Goal: Use online tool/utility: Use online tool/utility

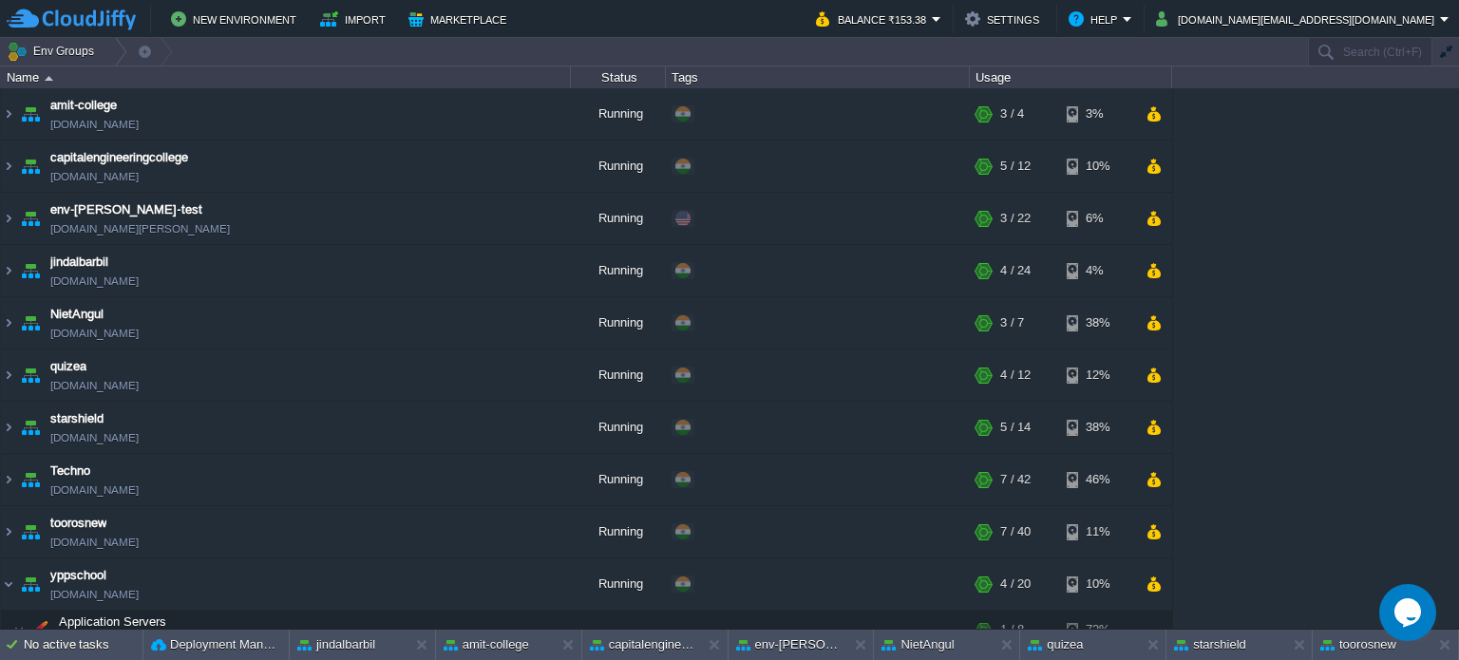
scroll to position [148, 0]
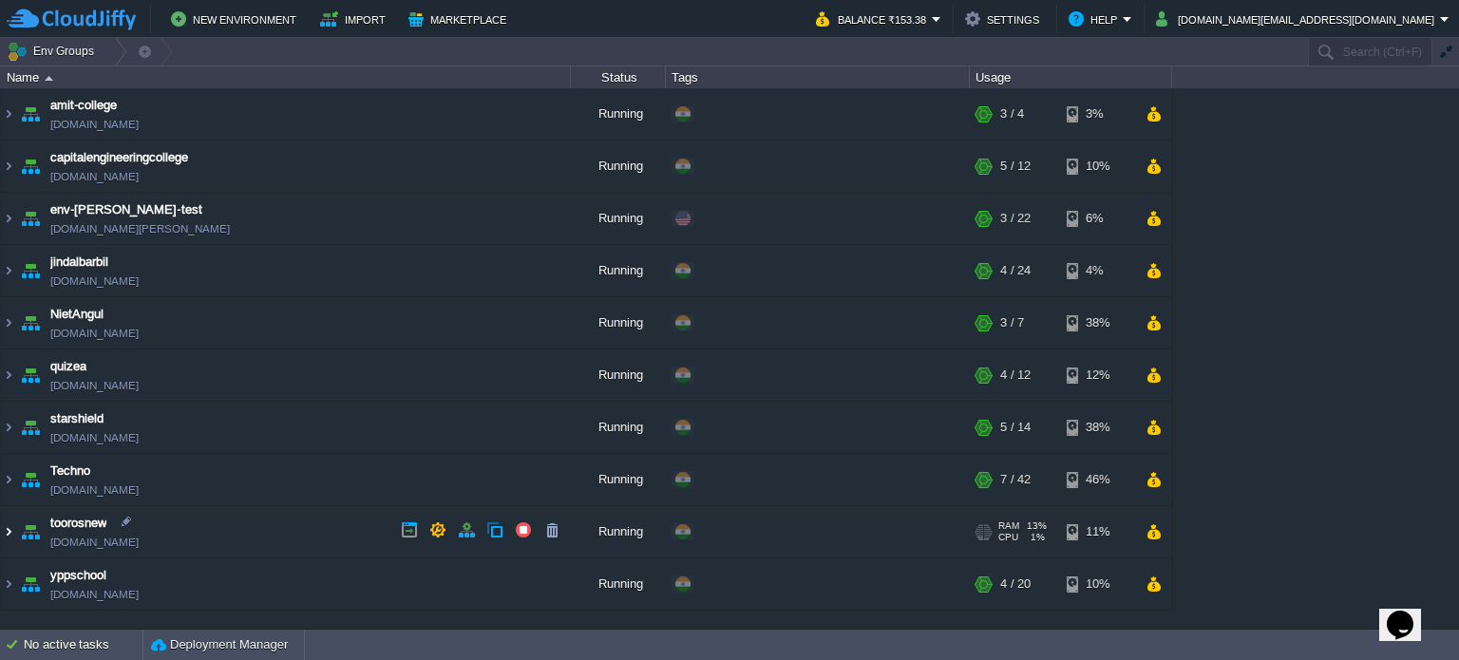
click at [4, 527] on img at bounding box center [8, 531] width 15 height 51
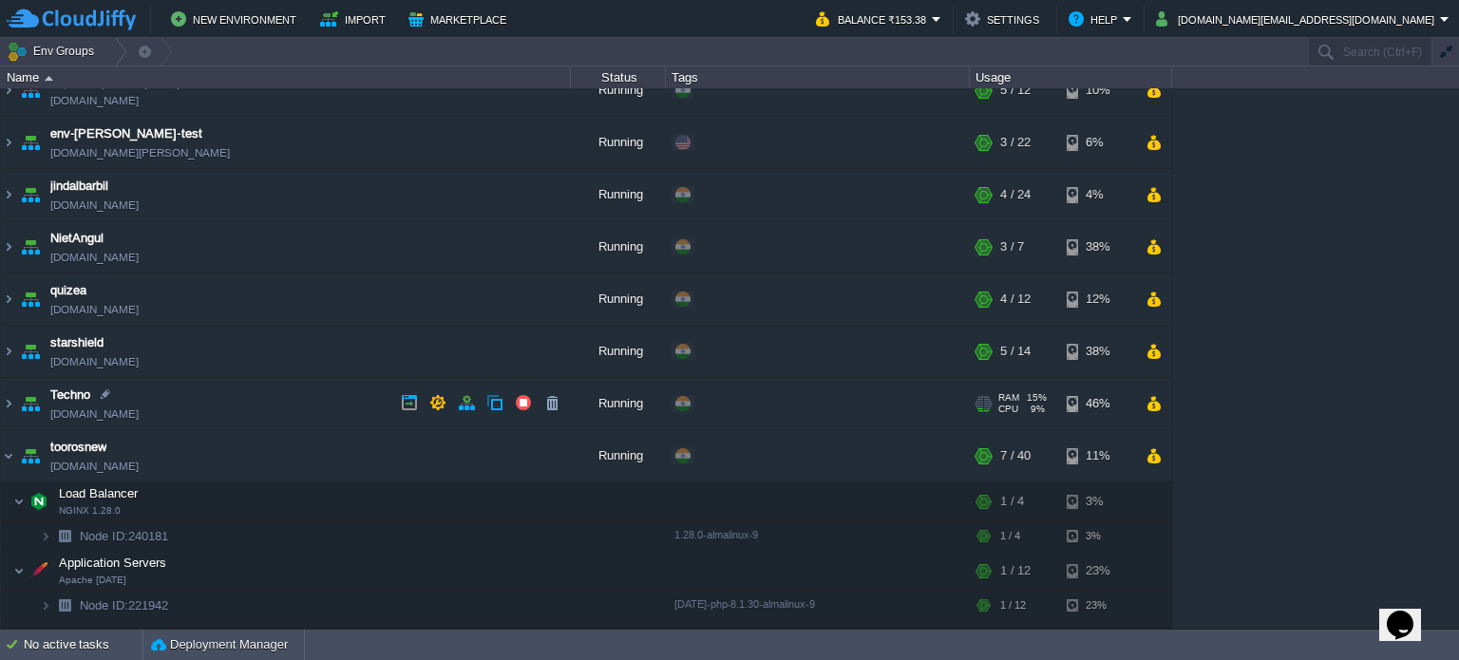
scroll to position [217, 0]
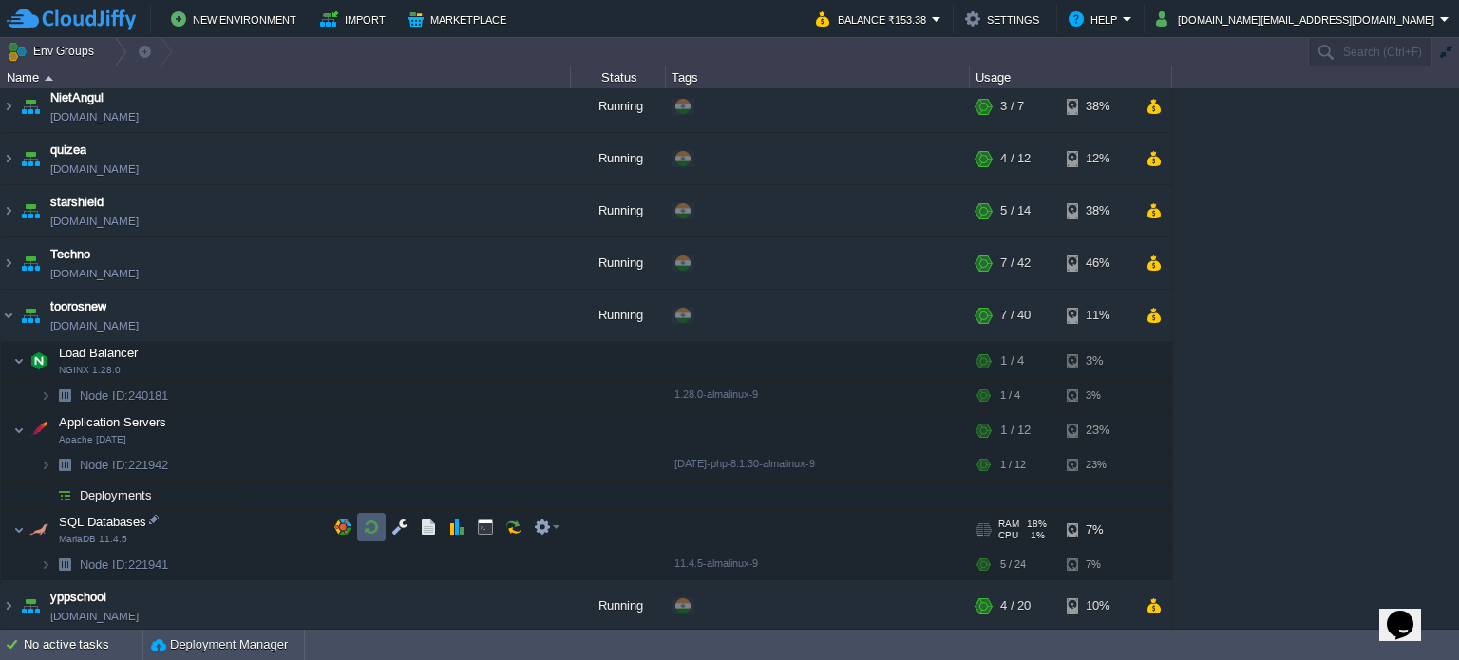
click at [361, 525] on td at bounding box center [371, 527] width 28 height 28
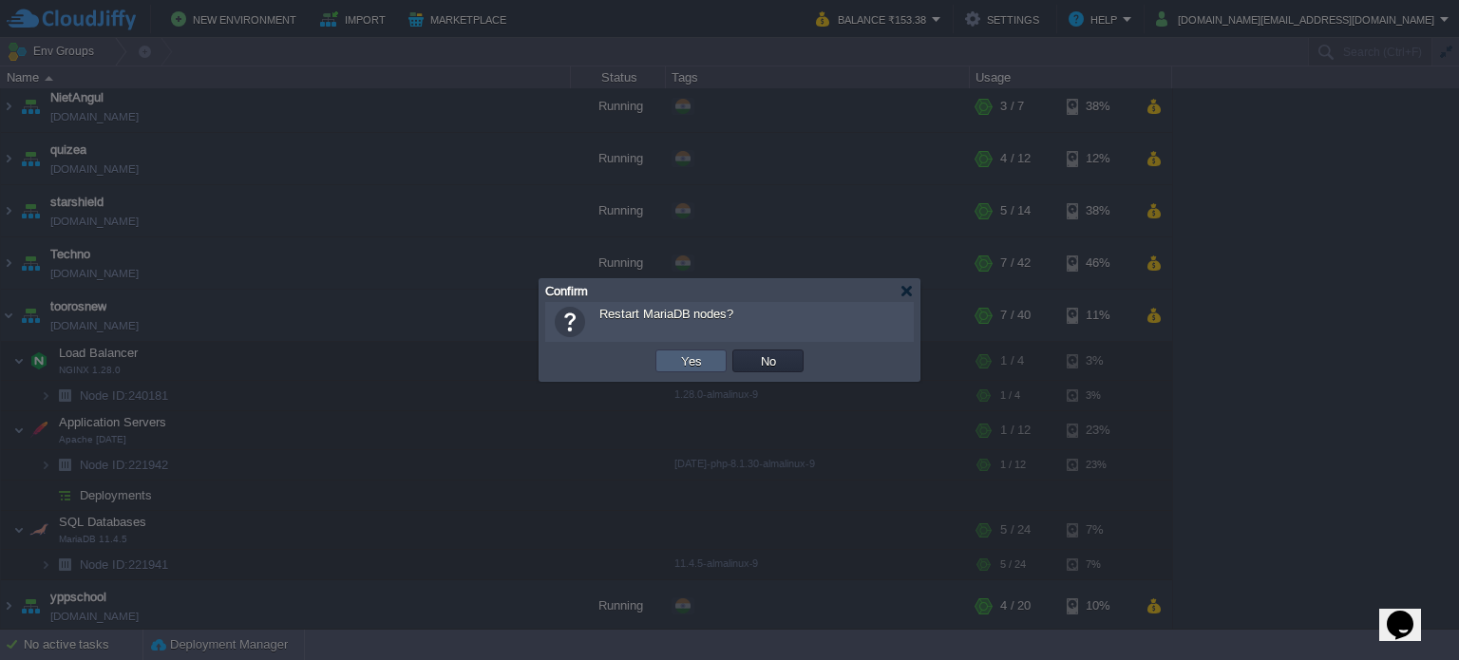
click at [688, 352] on button "Yes" at bounding box center [691, 360] width 32 height 17
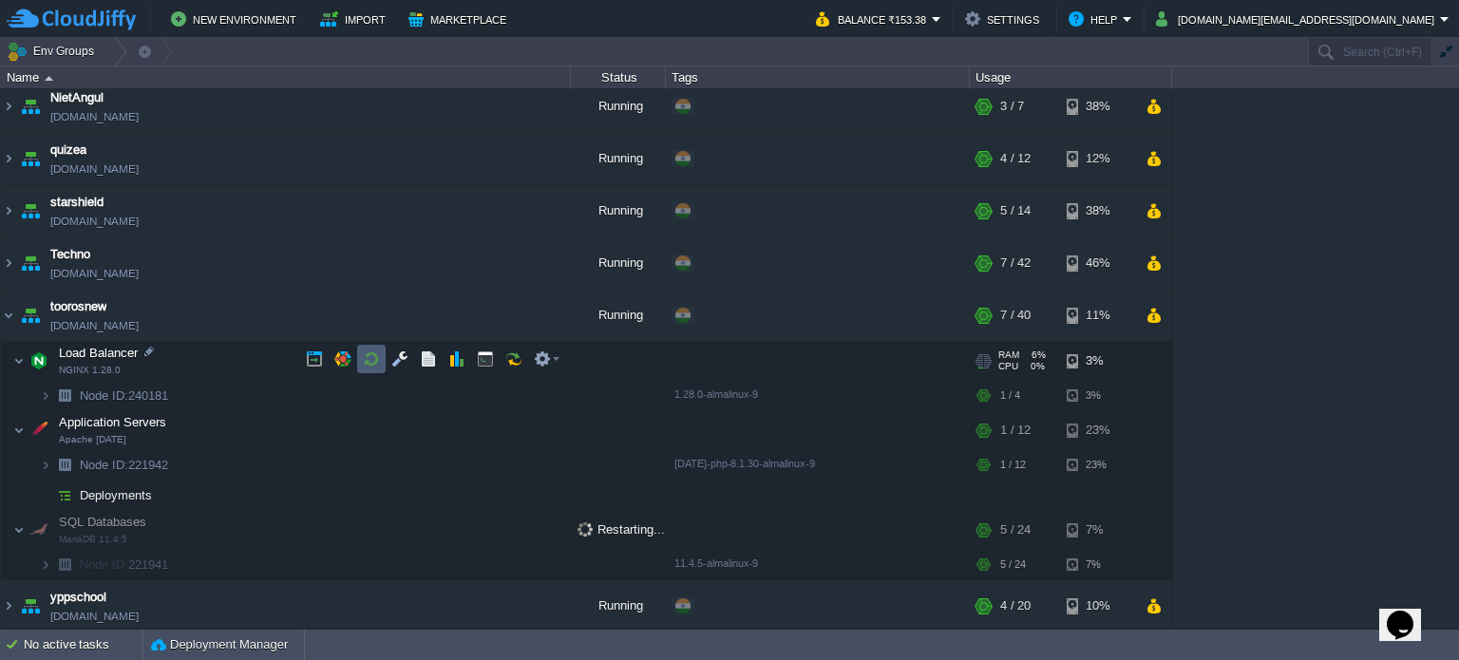
click at [364, 355] on button "button" at bounding box center [371, 358] width 17 height 17
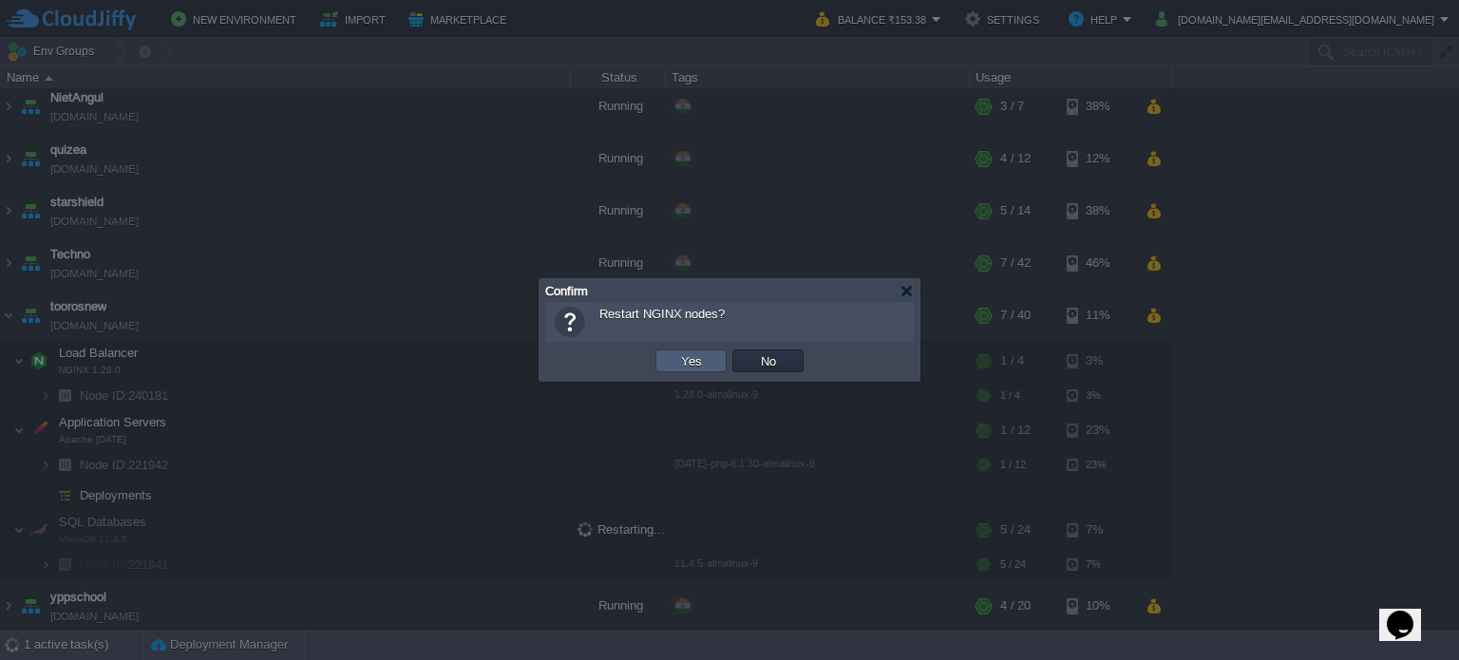
click at [694, 359] on button "Yes" at bounding box center [691, 360] width 32 height 17
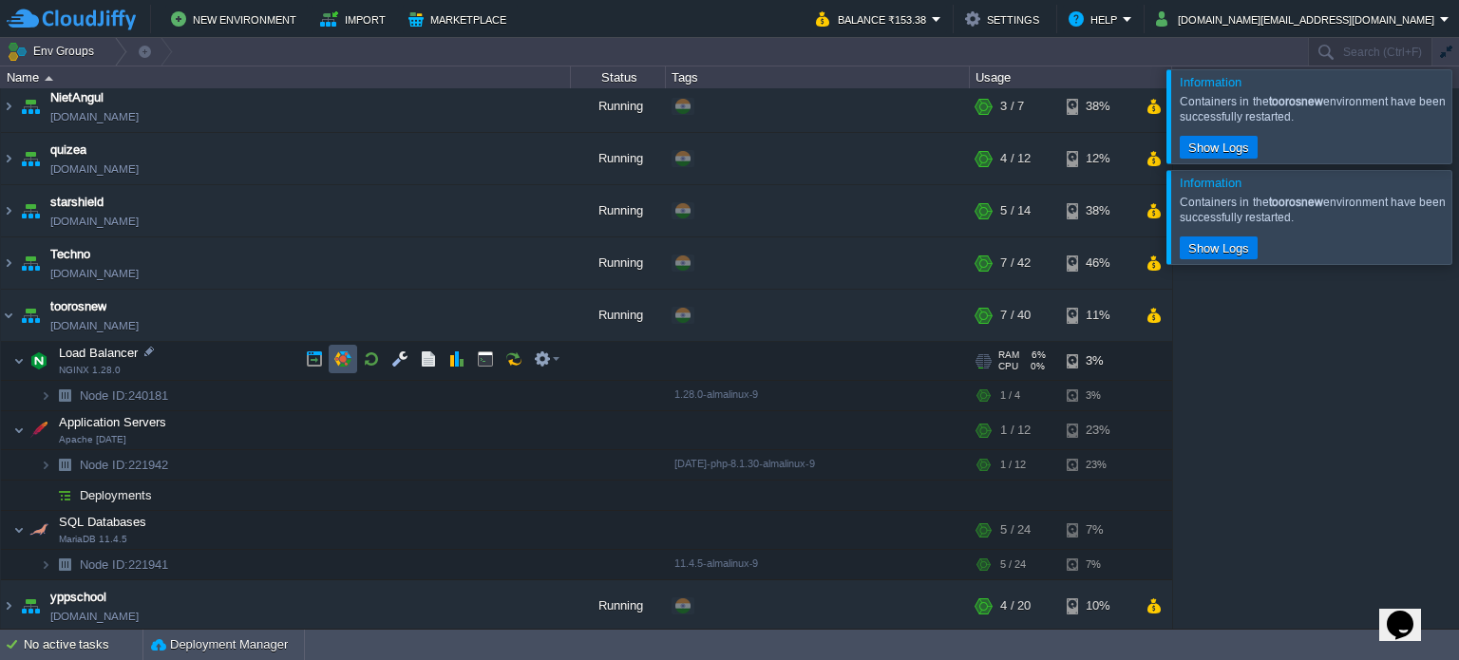
click at [343, 356] on button "button" at bounding box center [342, 358] width 17 height 17
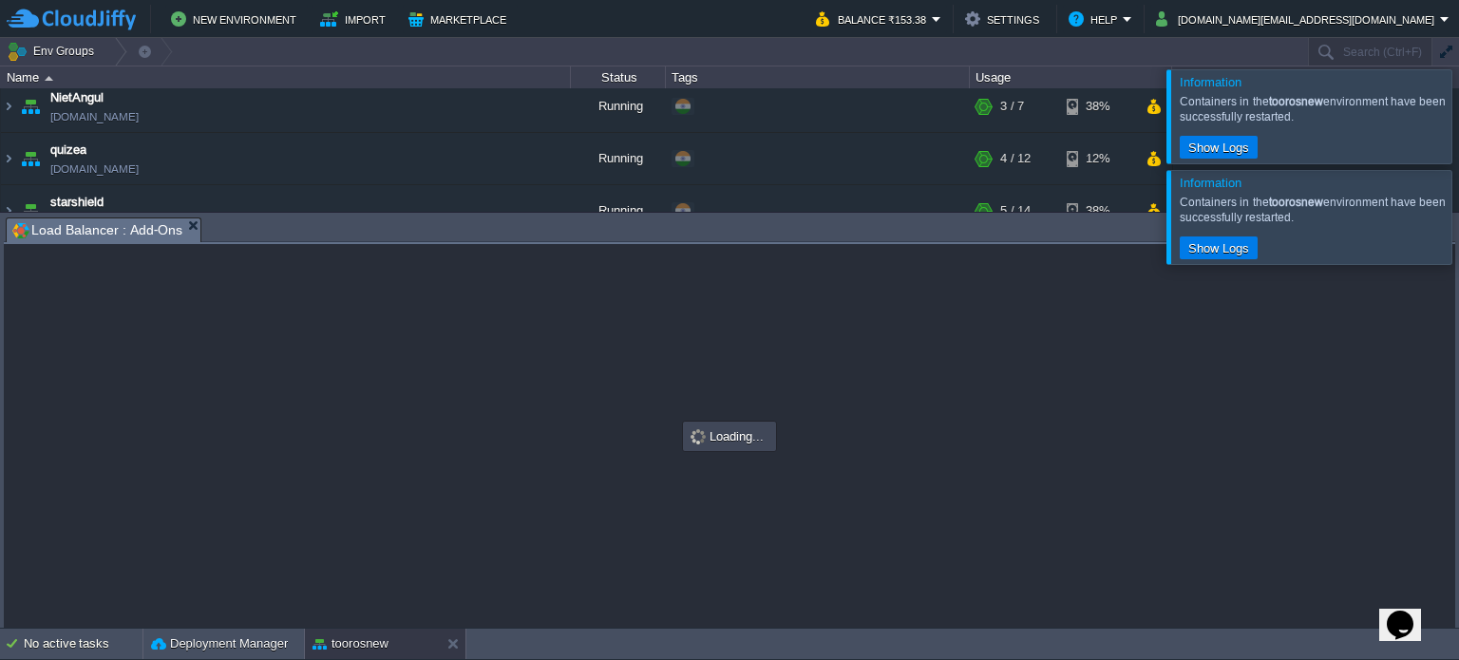
click at [1458, 216] on div at bounding box center [1482, 216] width 0 height 93
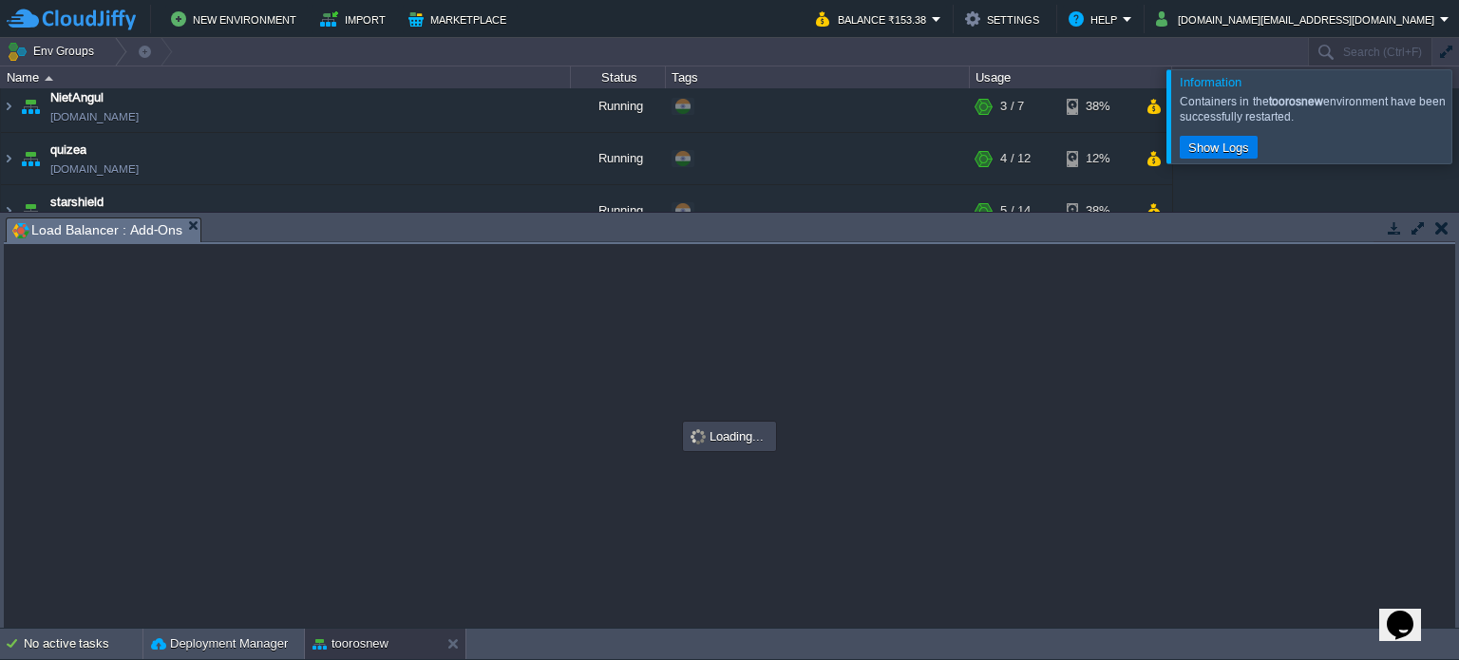
click at [1458, 117] on div at bounding box center [1482, 115] width 0 height 93
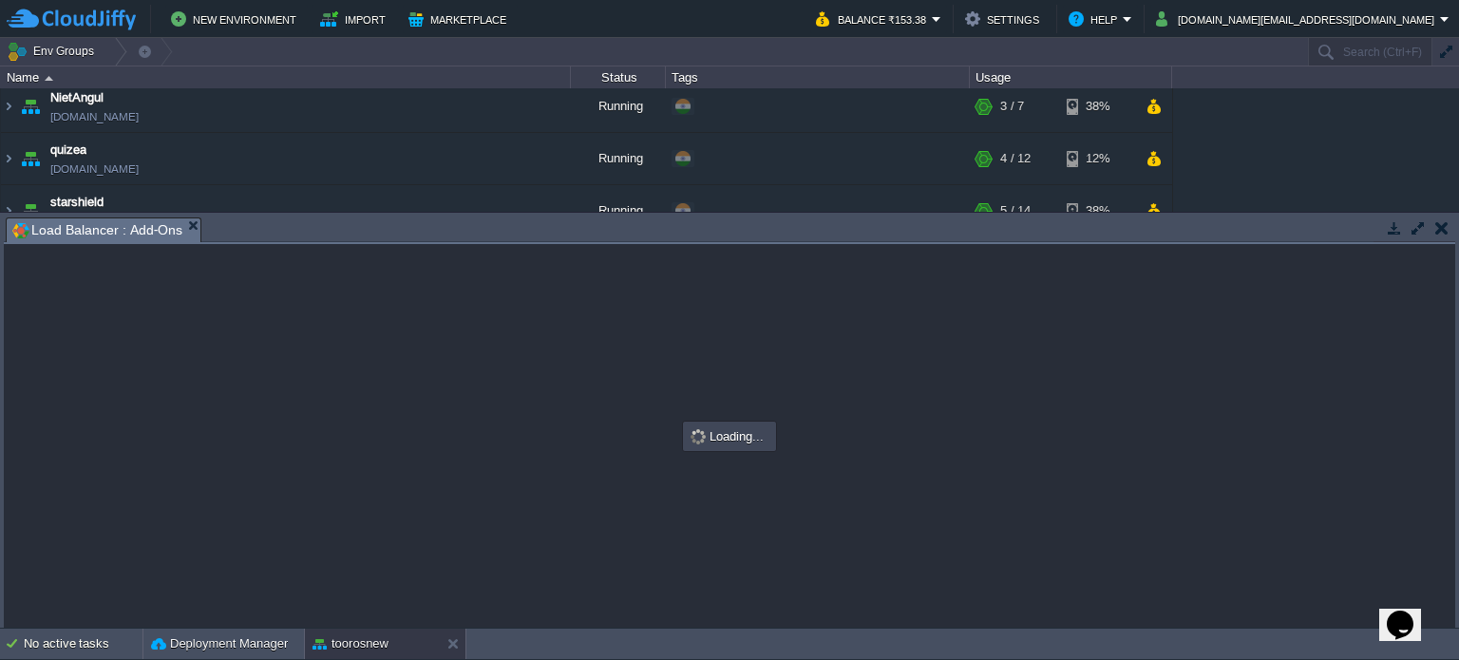
click at [1437, 224] on button "button" at bounding box center [1441, 227] width 13 height 17
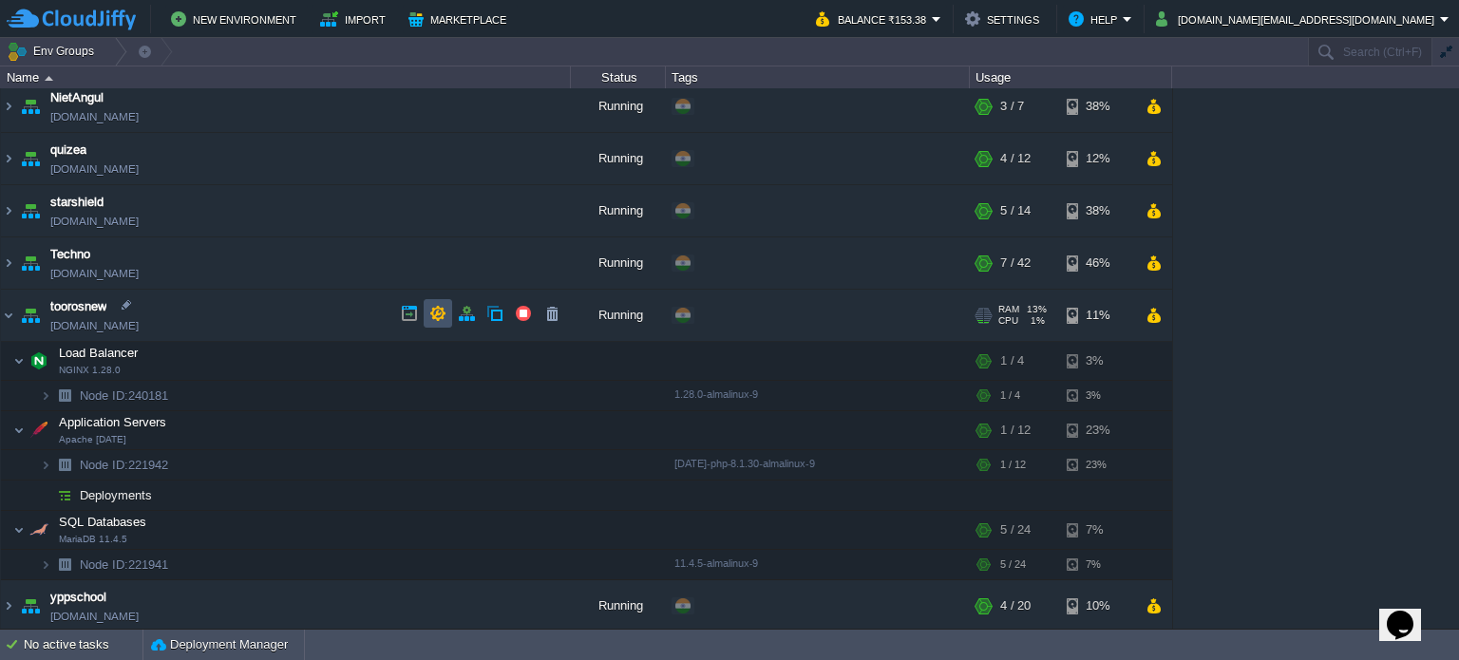
click at [431, 313] on button "button" at bounding box center [437, 313] width 17 height 17
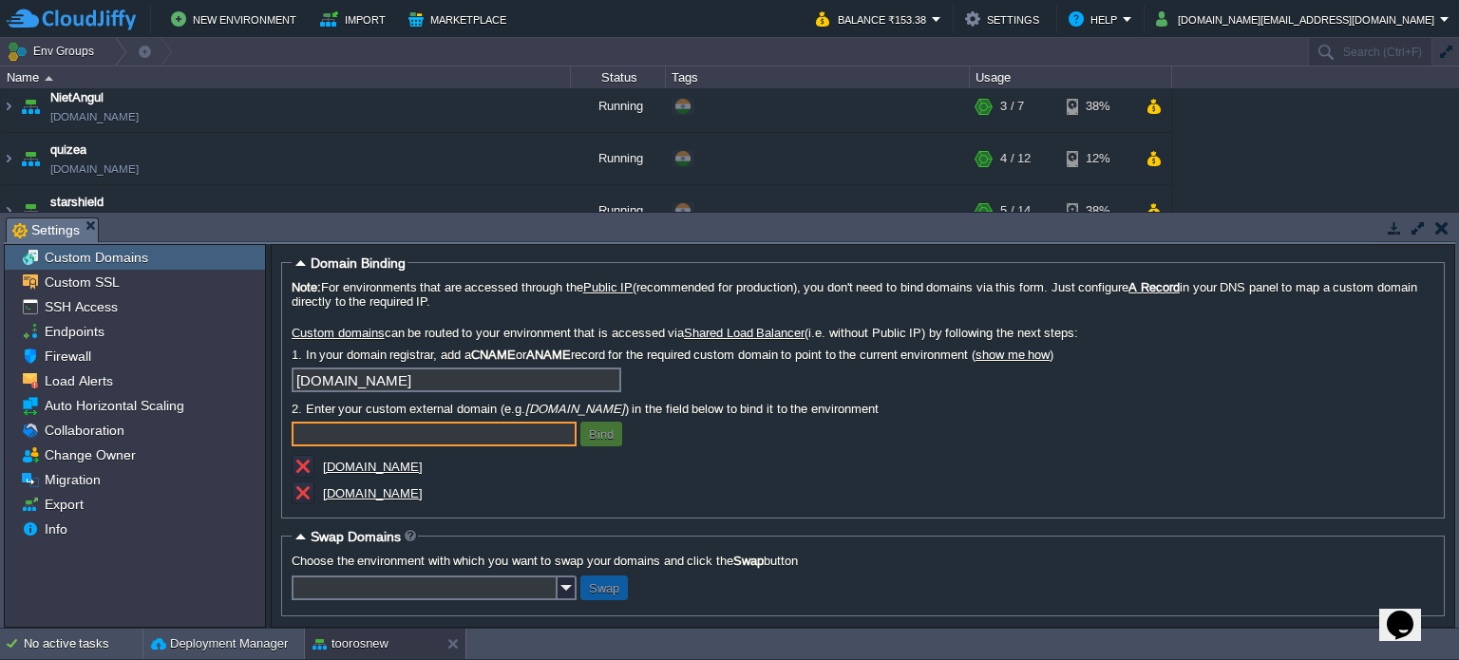
click at [1436, 222] on button "button" at bounding box center [1441, 227] width 13 height 17
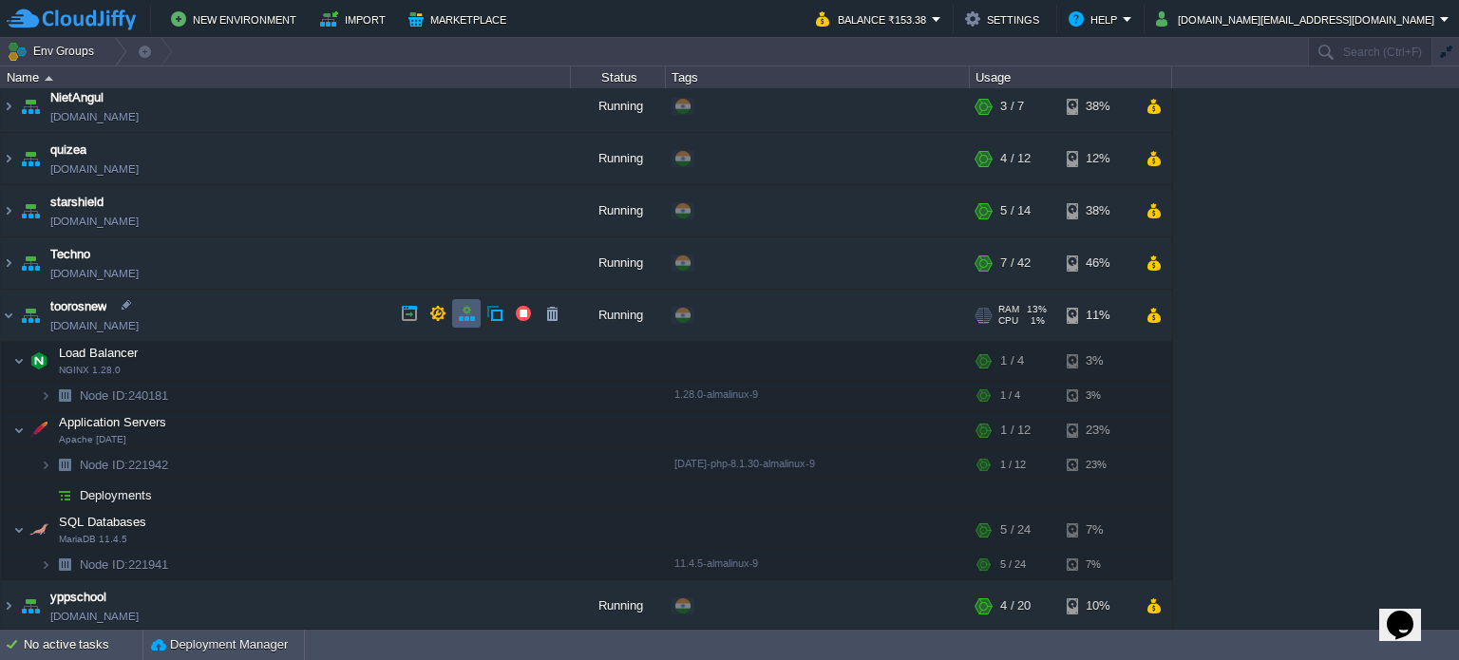
click at [460, 309] on button "button" at bounding box center [466, 313] width 17 height 17
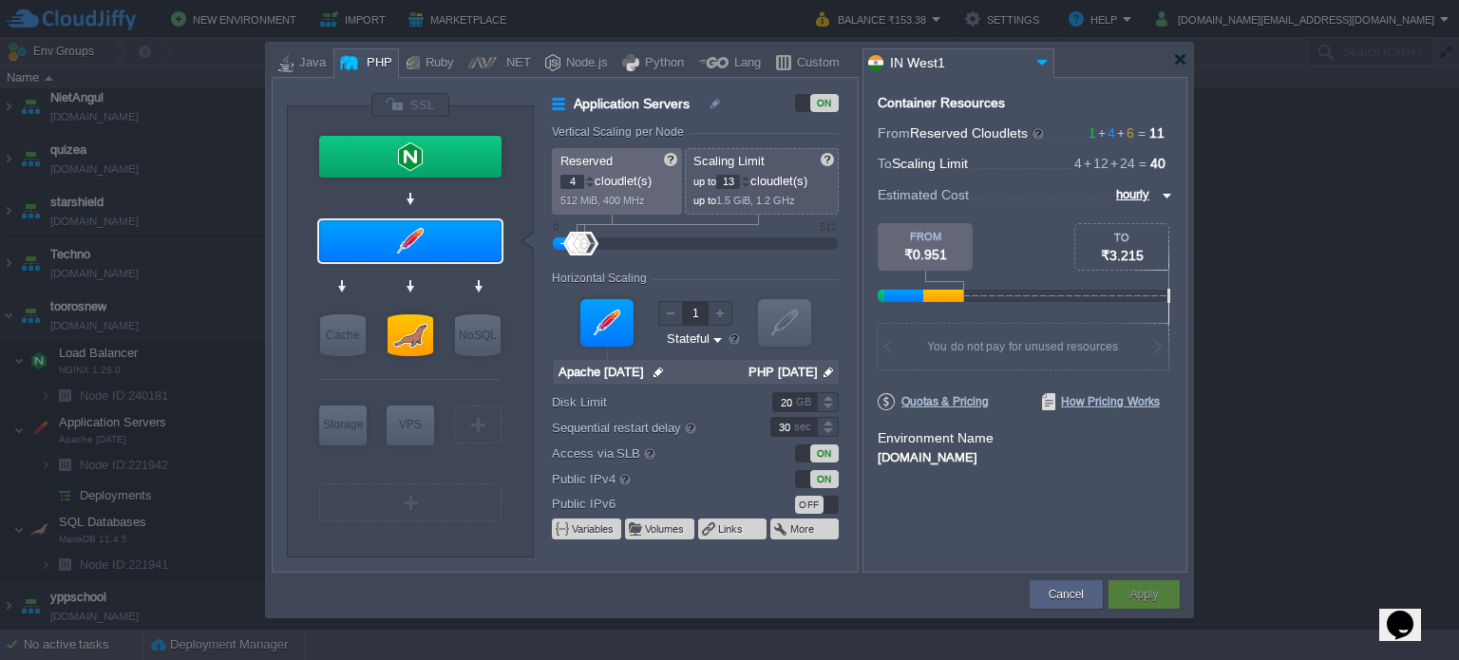
click at [750, 177] on div at bounding box center [745, 178] width 9 height 7
type input "15"
click at [750, 177] on div at bounding box center [745, 178] width 9 height 7
click at [453, 229] on div at bounding box center [410, 241] width 182 height 42
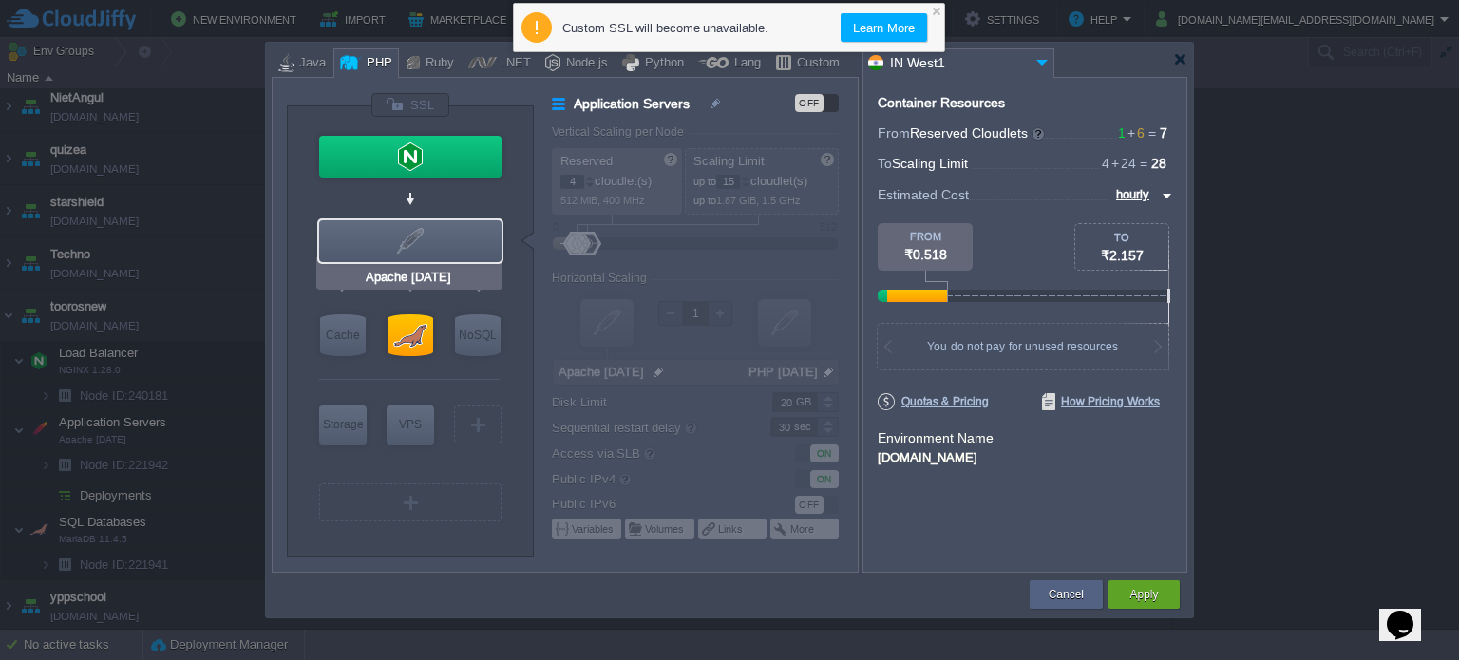
click at [453, 229] on div at bounding box center [410, 241] width 182 height 42
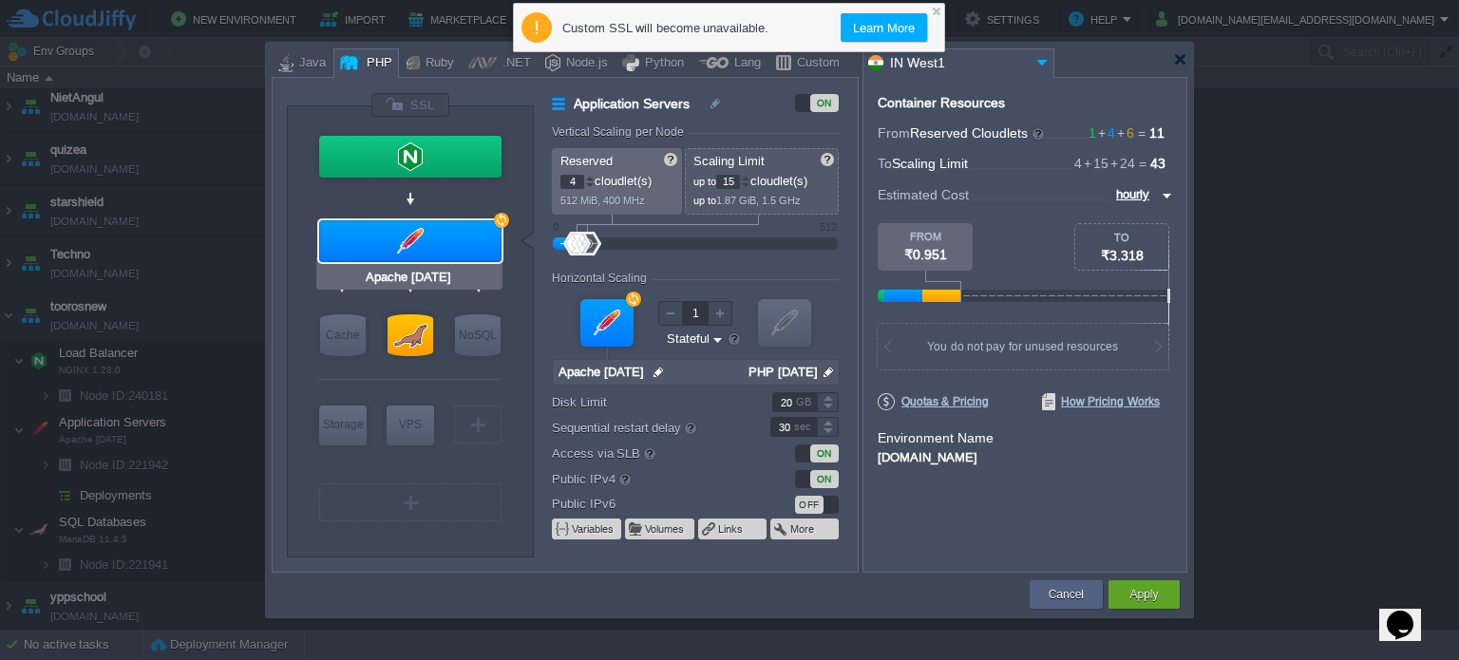
type input "MariaDB 11.4.5"
click at [429, 320] on div at bounding box center [411, 335] width 46 height 42
type input "SQL Databases"
type input "6"
type input "24"
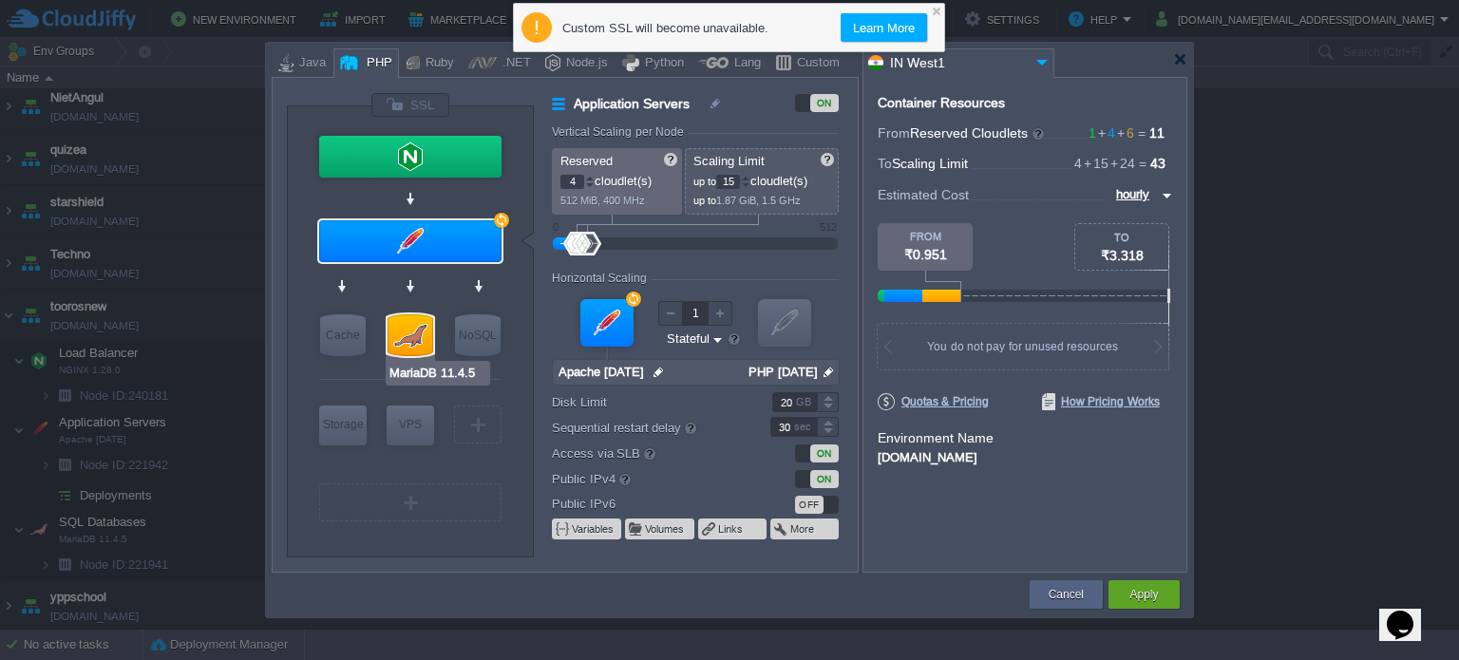
type input "MariaDB 11.4.5"
type input "null"
type input "11.4.5-almalin..."
type input "Stateless"
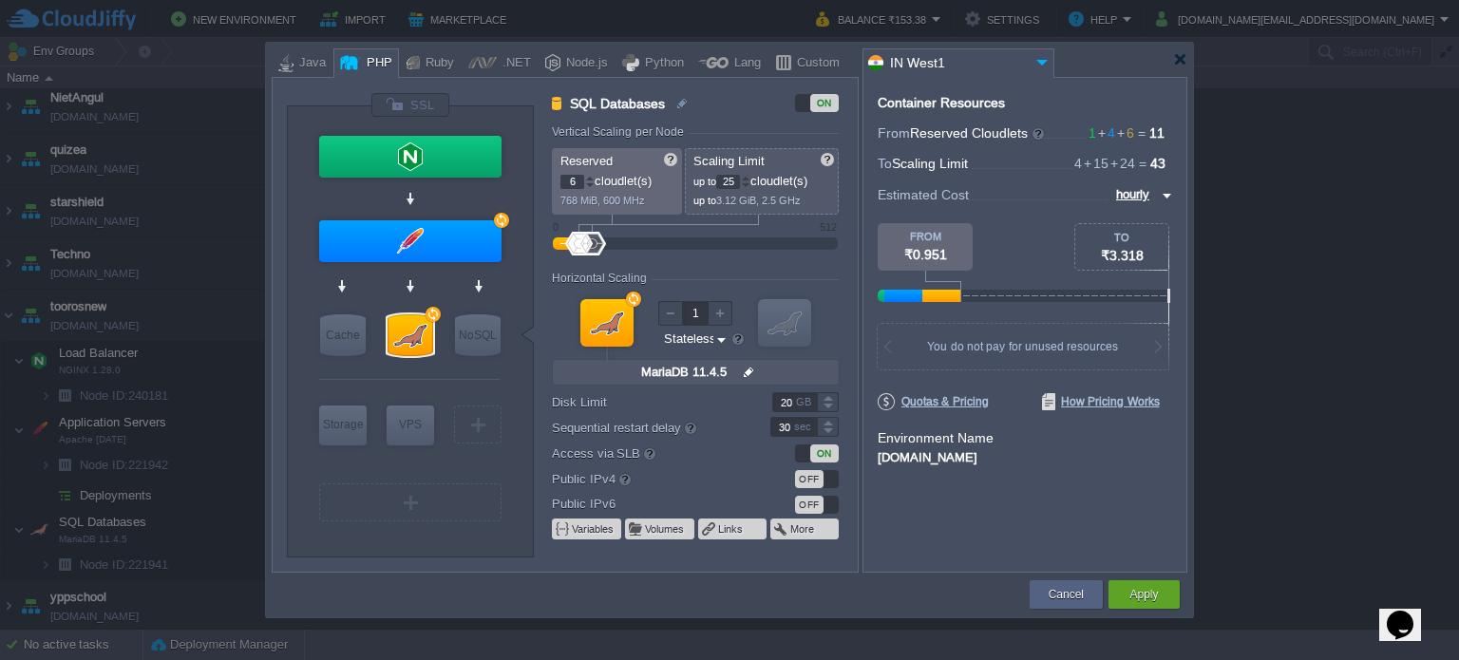
click at [749, 175] on div at bounding box center [745, 178] width 9 height 7
type input "28"
click at [749, 175] on div at bounding box center [745, 178] width 9 height 7
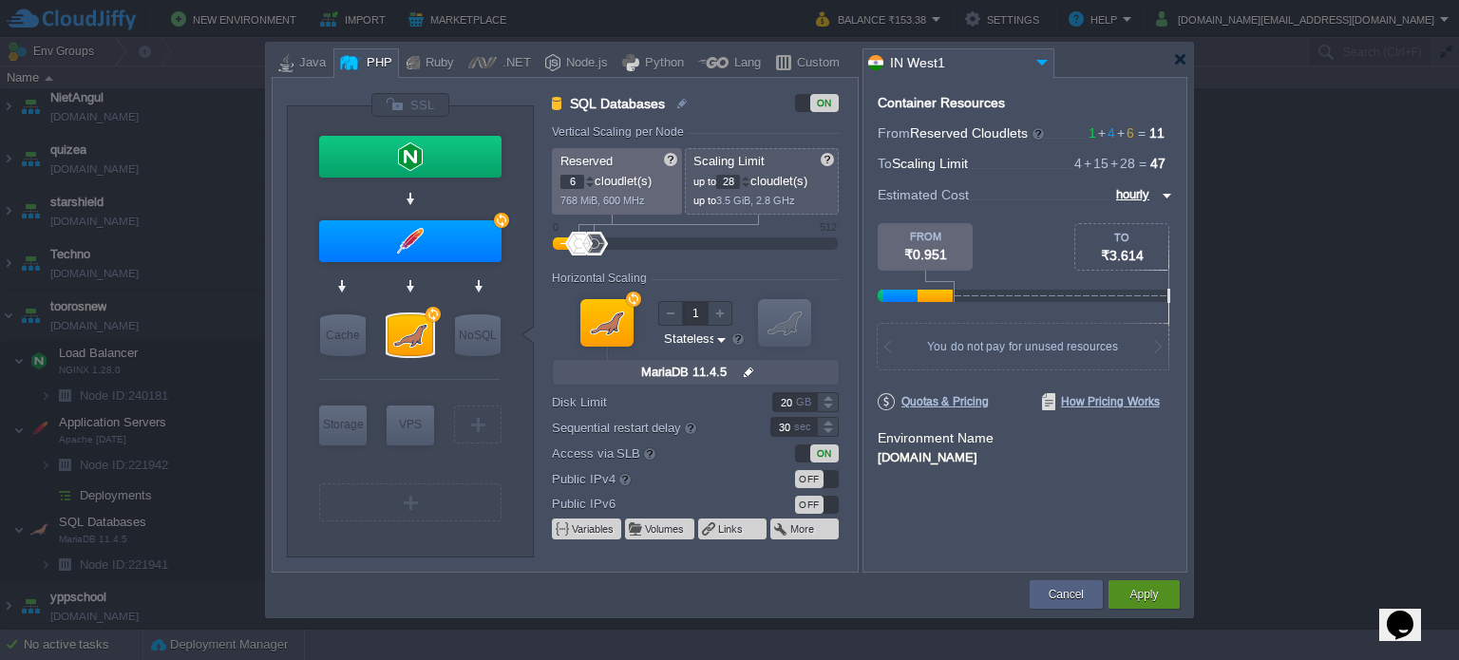
click at [1139, 589] on button "Apply" at bounding box center [1143, 594] width 28 height 19
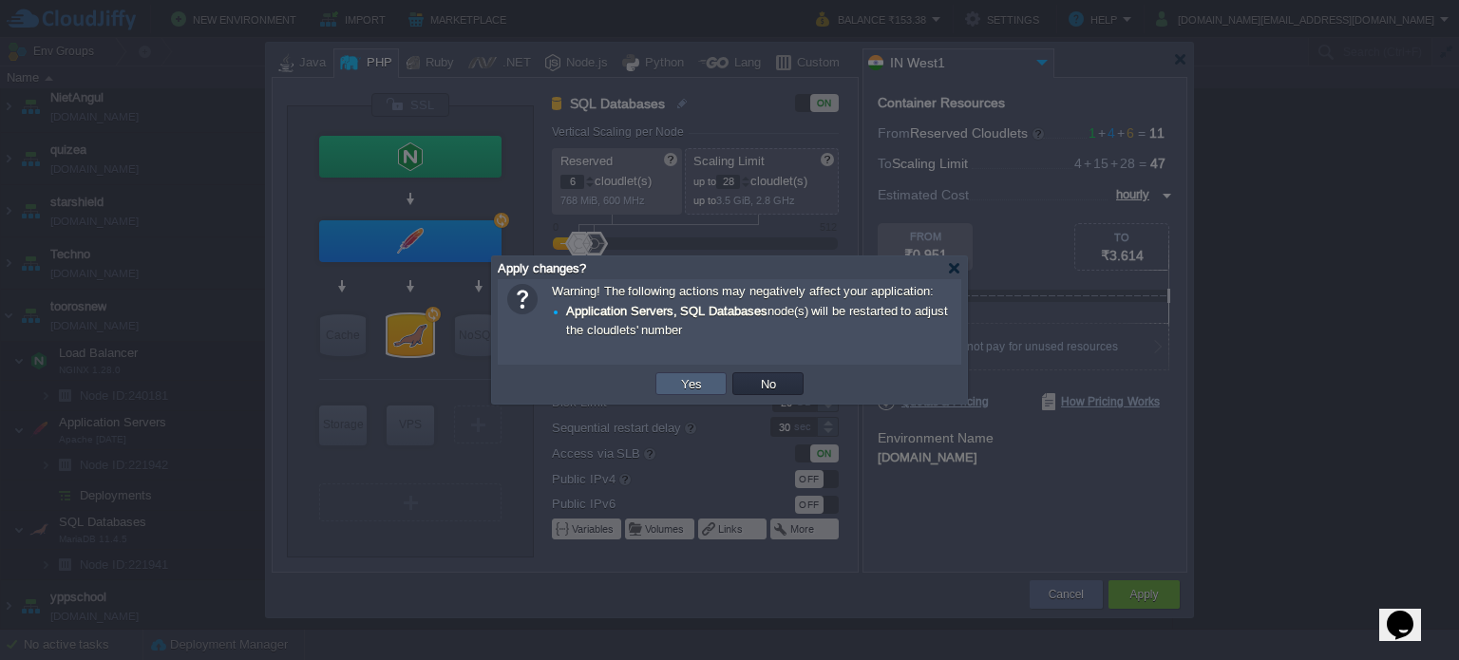
click at [698, 379] on button "Yes" at bounding box center [691, 383] width 32 height 17
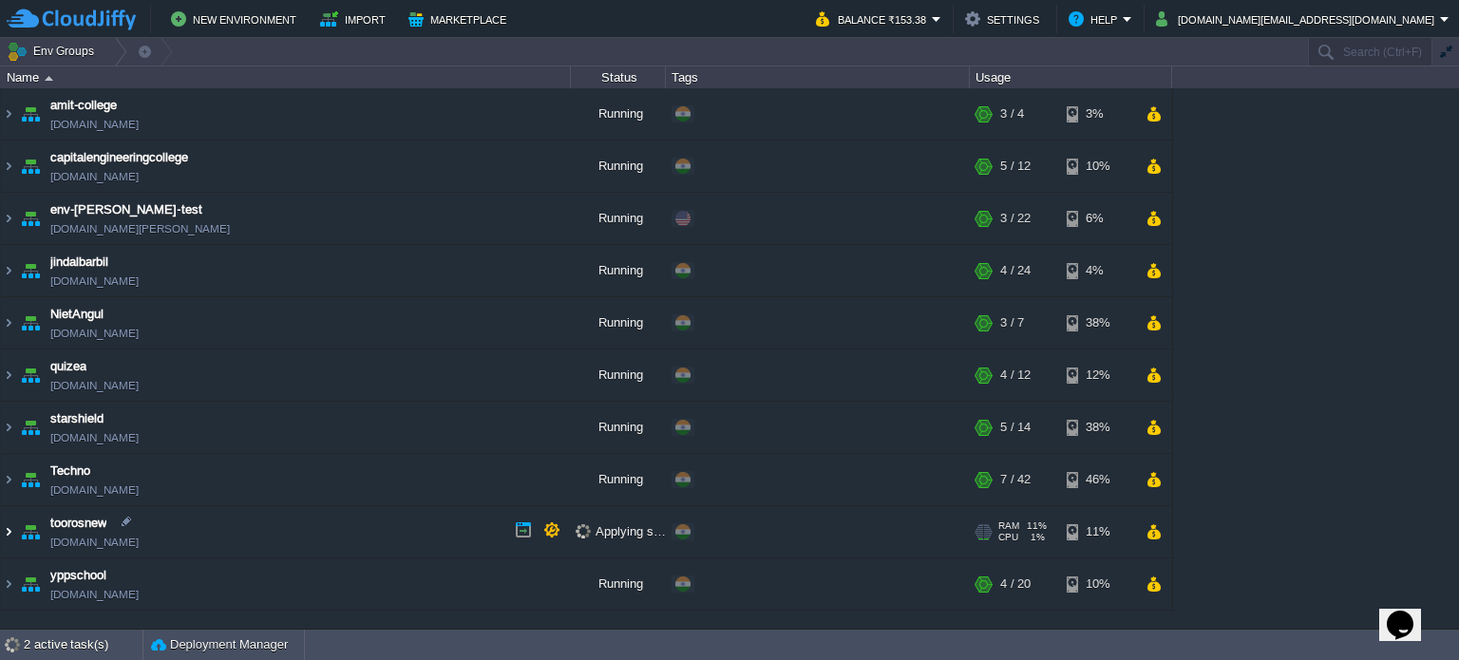
click at [7, 521] on img at bounding box center [8, 531] width 15 height 51
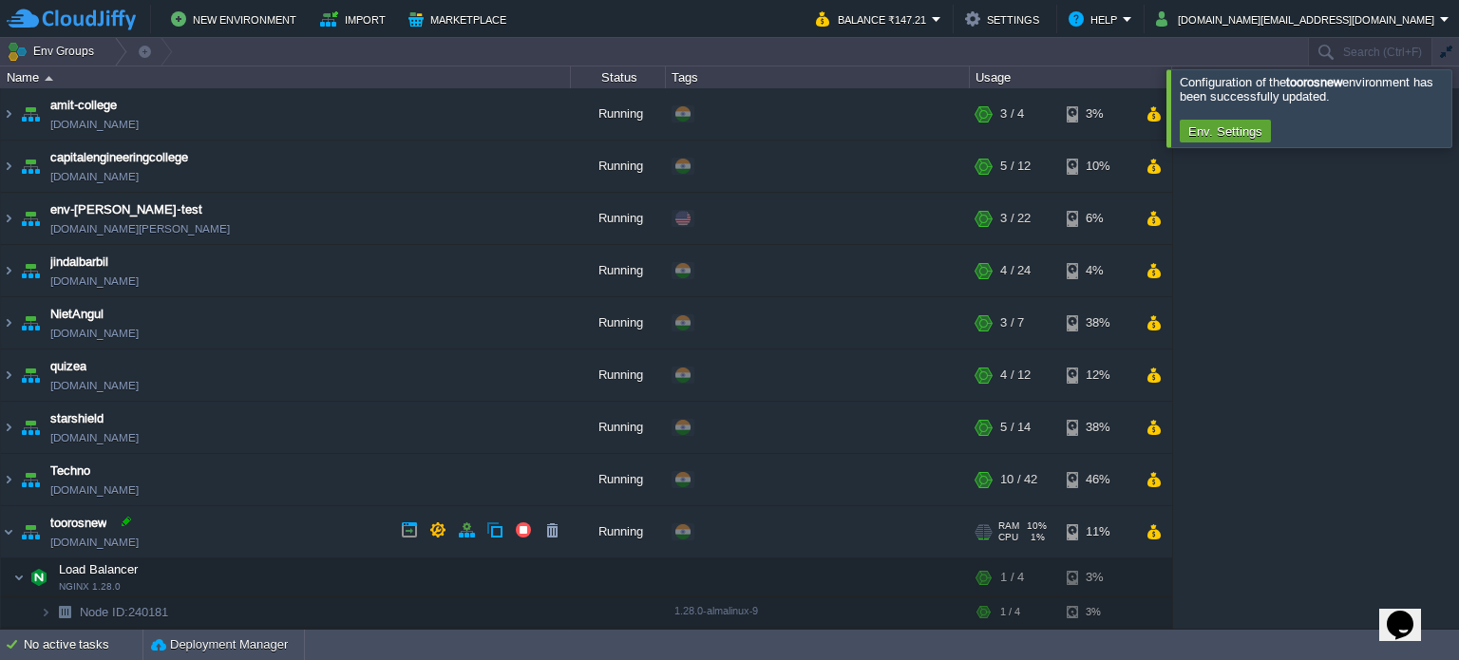
click at [128, 523] on div at bounding box center [126, 521] width 17 height 17
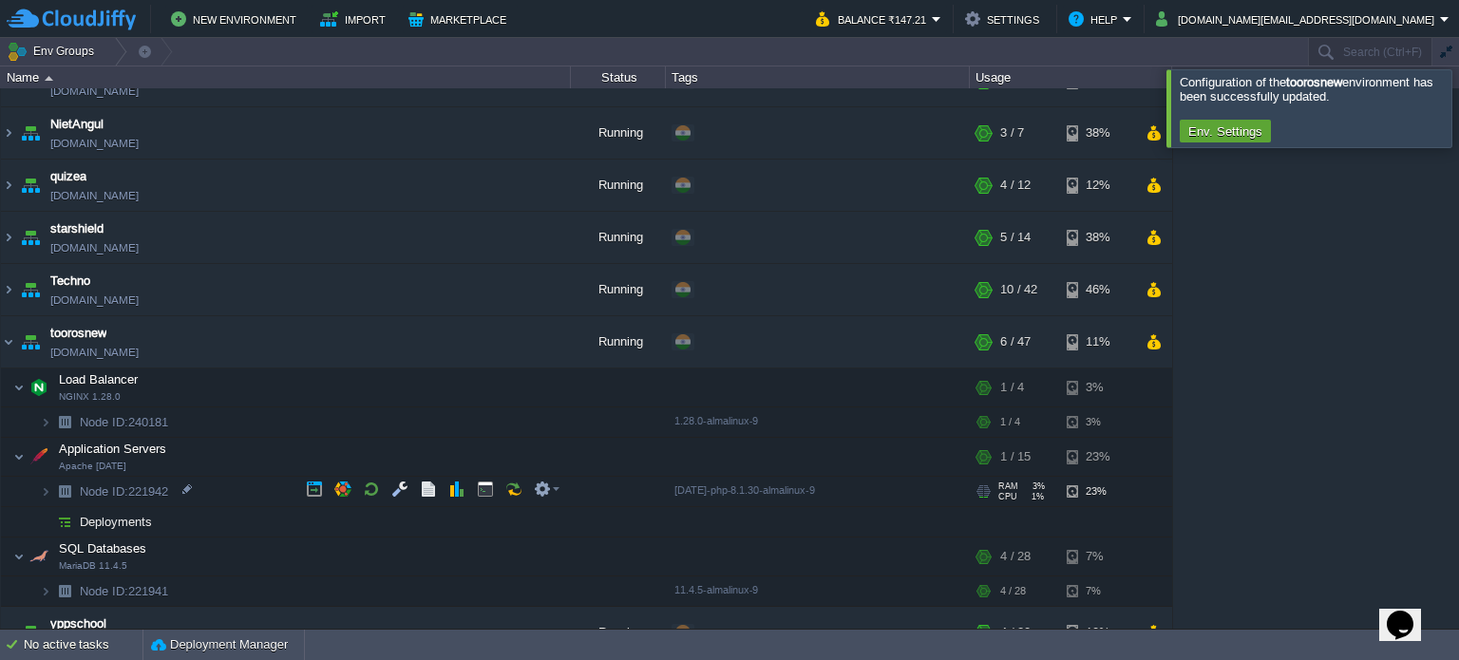
click at [167, 487] on span "Node ID: 221942" at bounding box center [124, 491] width 93 height 16
click at [192, 491] on div at bounding box center [187, 489] width 17 height 17
type input "221942"
click at [1458, 105] on div at bounding box center [1482, 107] width 0 height 77
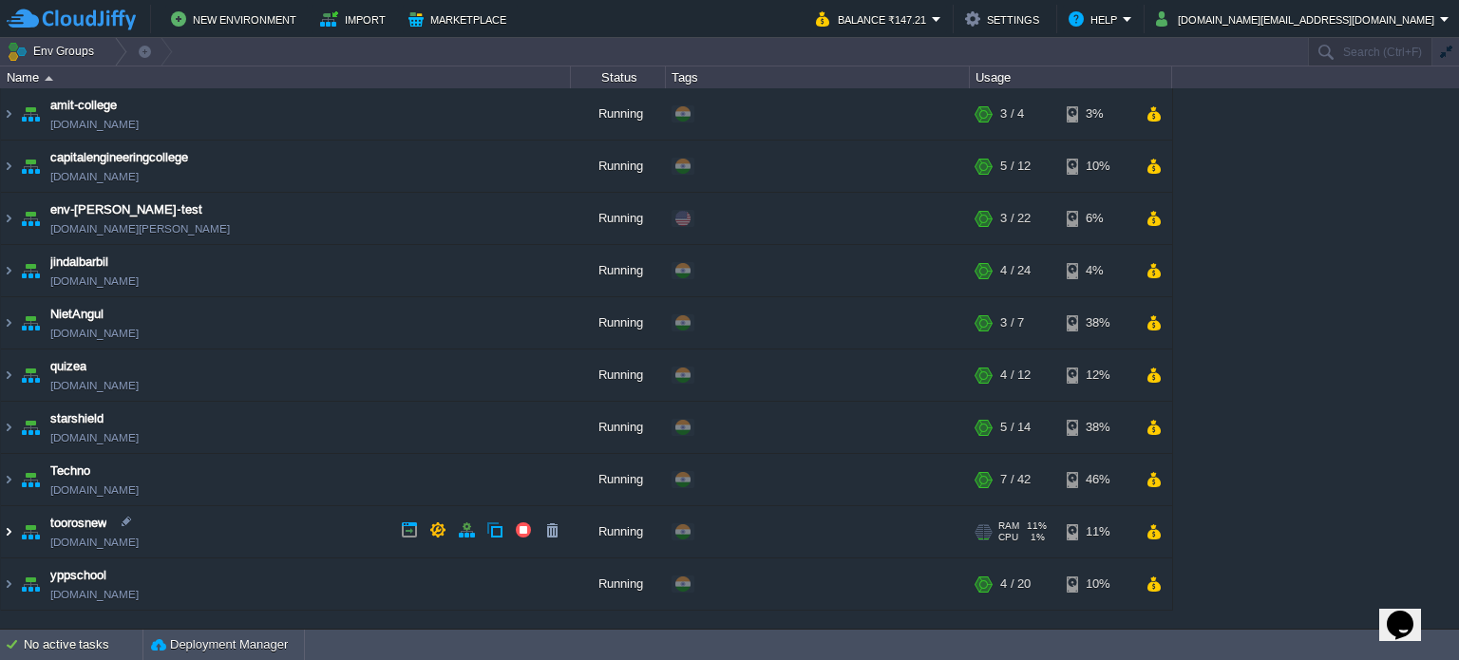
drag, startPoint x: 5, startPoint y: 532, endPoint x: 19, endPoint y: 530, distance: 14.4
click at [5, 532] on img at bounding box center [8, 531] width 15 height 51
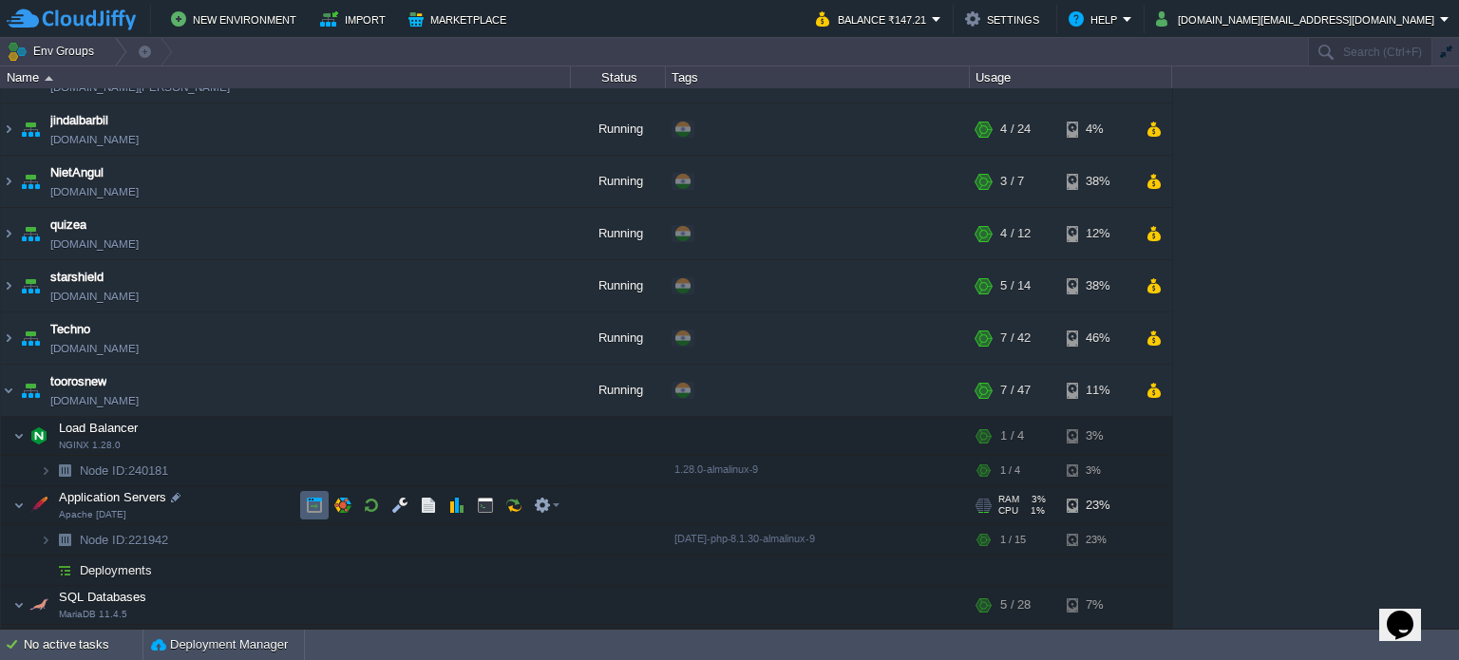
scroll to position [217, 0]
